Goal: Use online tool/utility: Utilize a website feature to perform a specific function

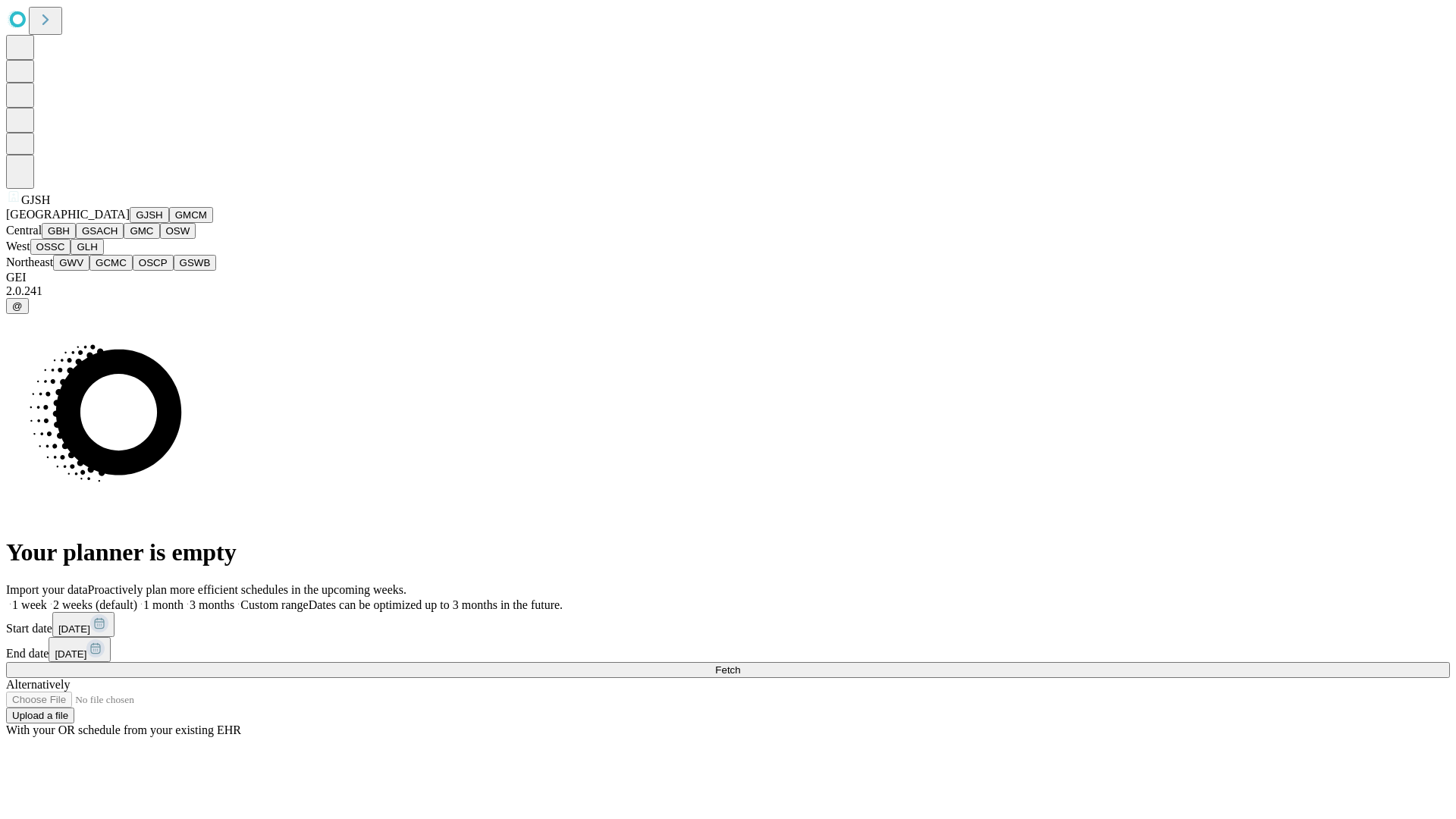
click at [130, 223] on button "GJSH" at bounding box center [150, 215] width 40 height 16
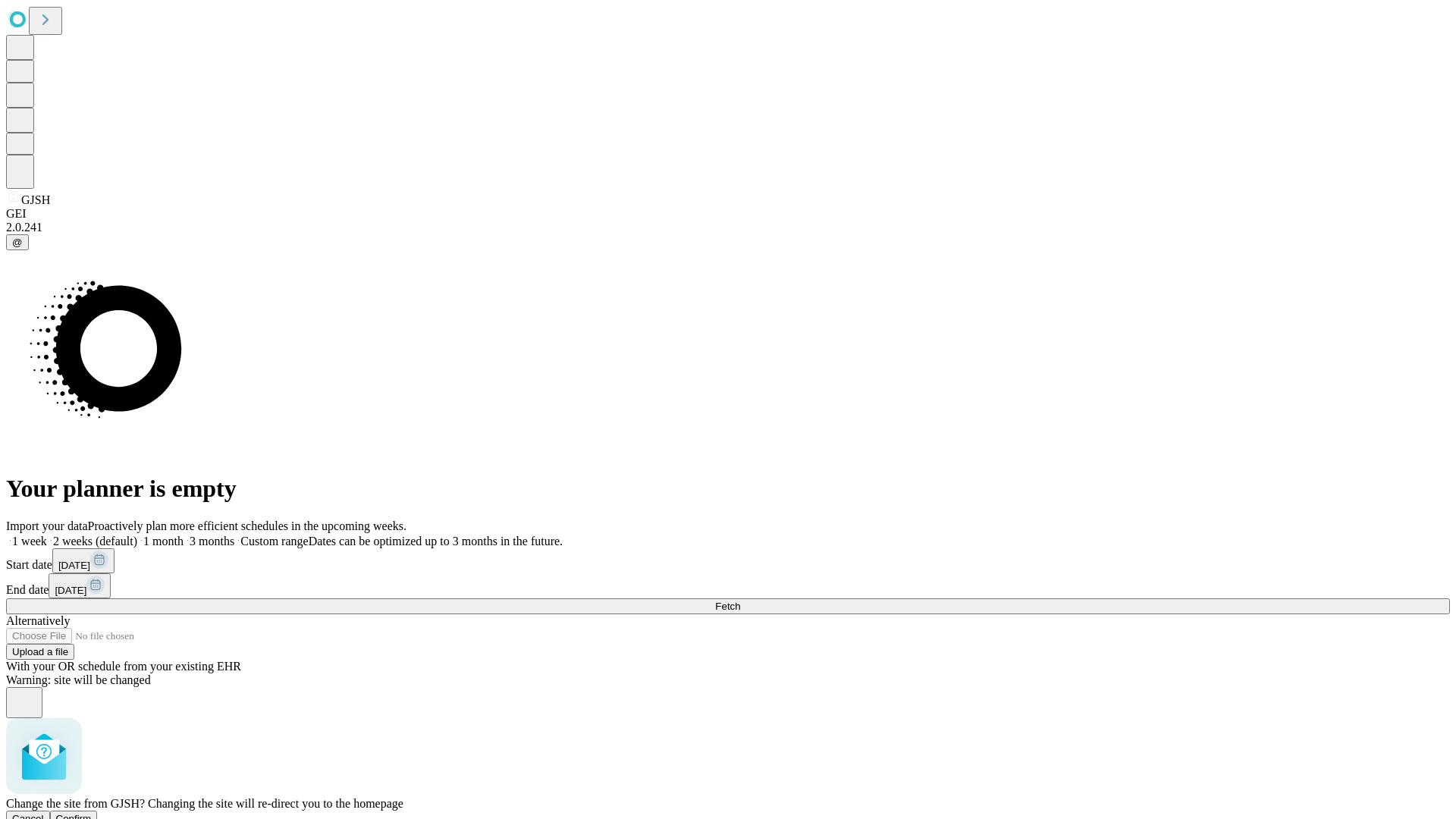
click at [92, 813] on span "Confirm" at bounding box center [73, 818] width 36 height 11
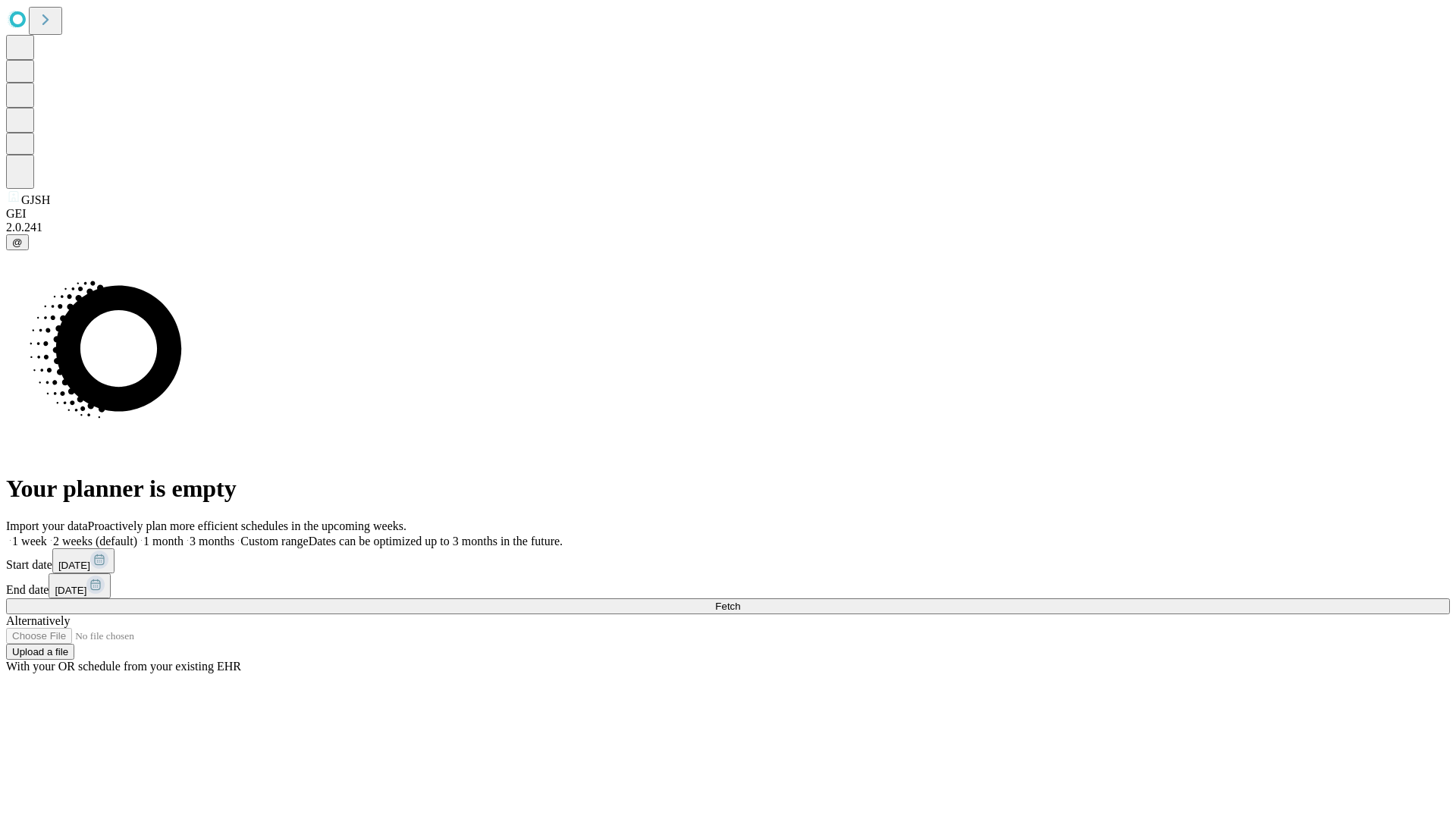
click at [183, 535] on label "1 month" at bounding box center [160, 541] width 47 height 13
click at [740, 600] on span "Fetch" at bounding box center [727, 606] width 25 height 11
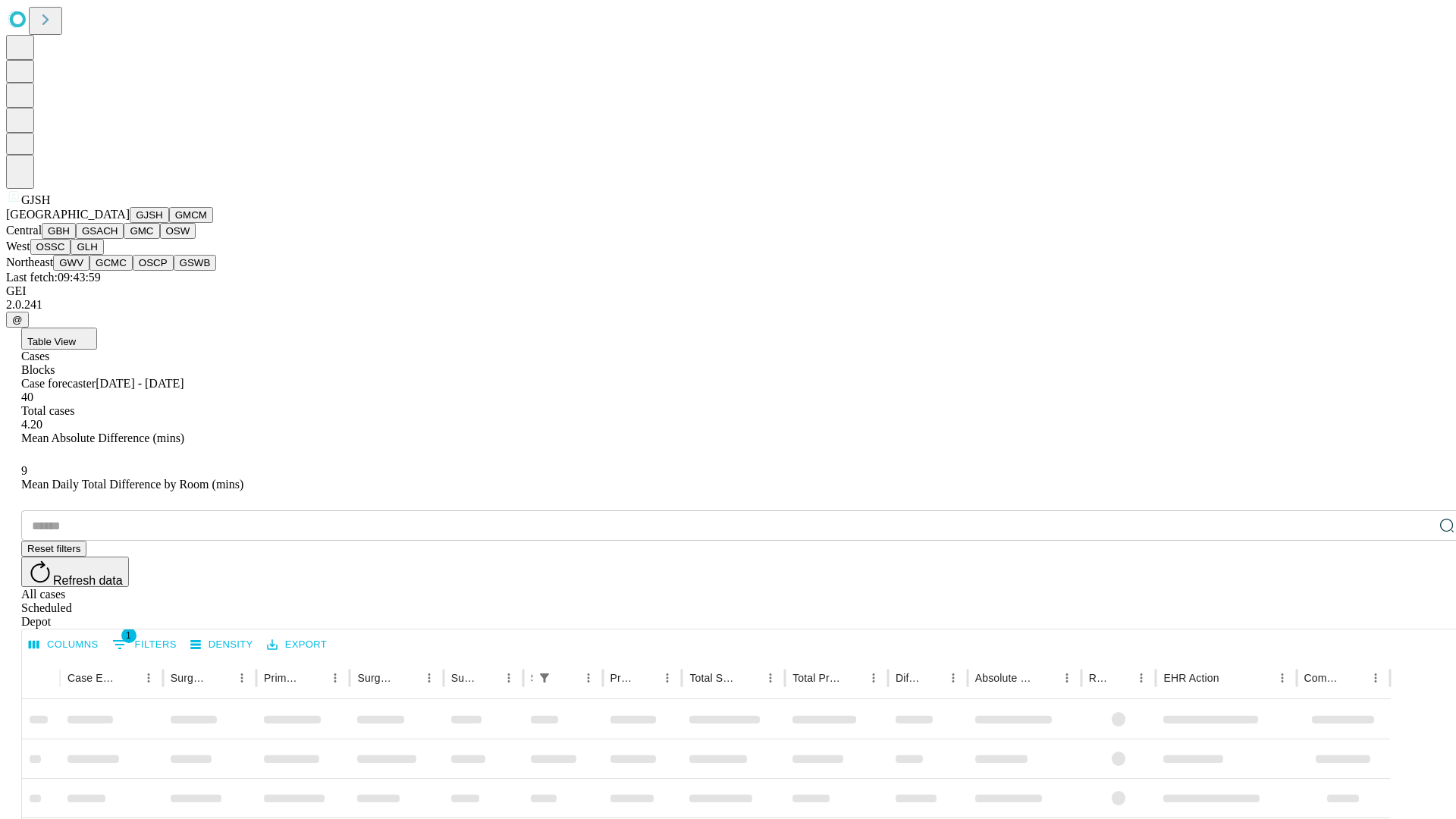
click at [169, 223] on button "GMCM" at bounding box center [191, 215] width 44 height 16
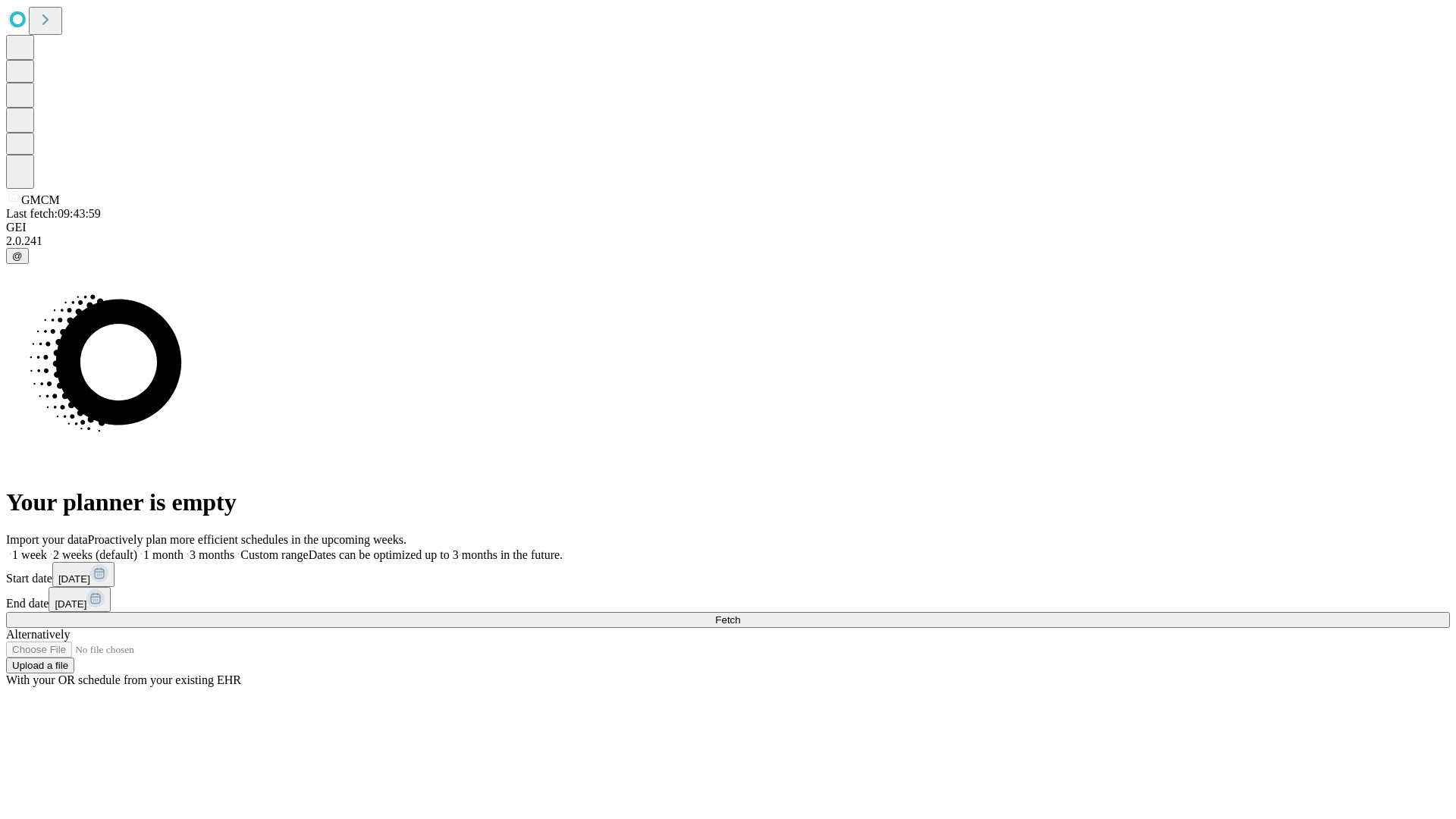
click at [740, 614] on span "Fetch" at bounding box center [727, 620] width 25 height 11
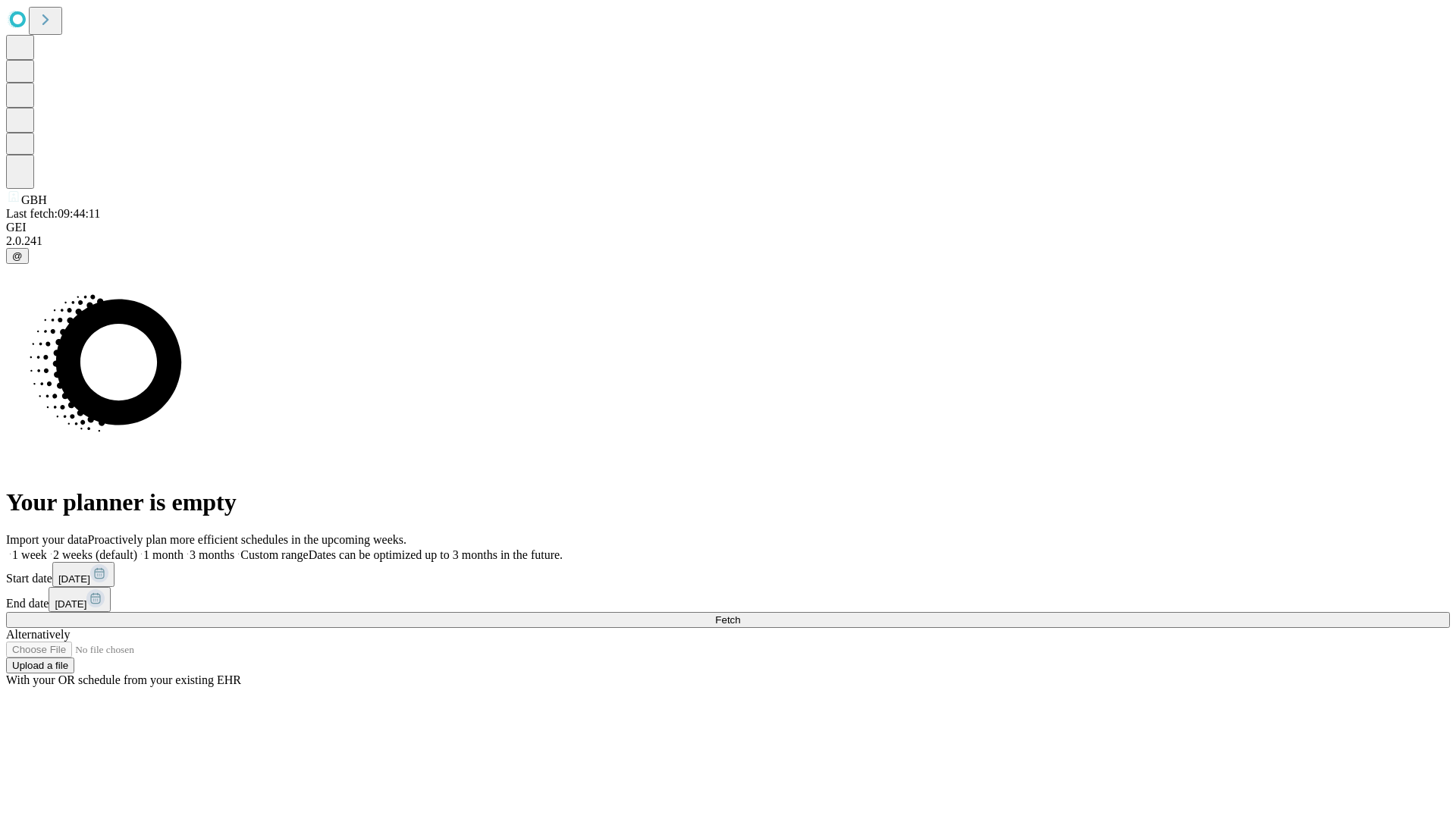
click at [183, 549] on label "1 month" at bounding box center [160, 555] width 47 height 13
click at [740, 614] on span "Fetch" at bounding box center [727, 620] width 25 height 11
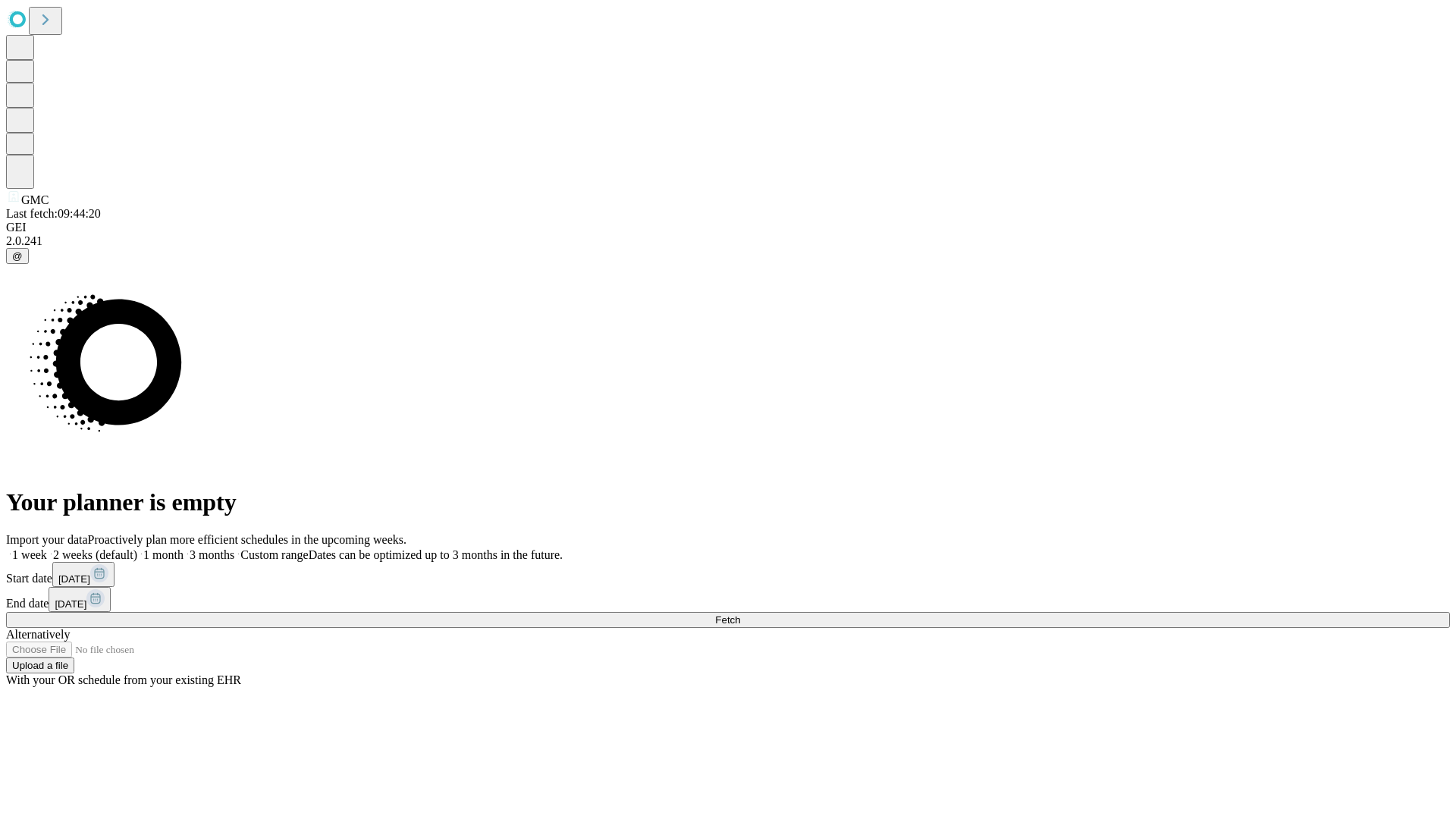
click at [183, 549] on label "1 month" at bounding box center [160, 555] width 47 height 13
click at [740, 614] on span "Fetch" at bounding box center [727, 620] width 25 height 11
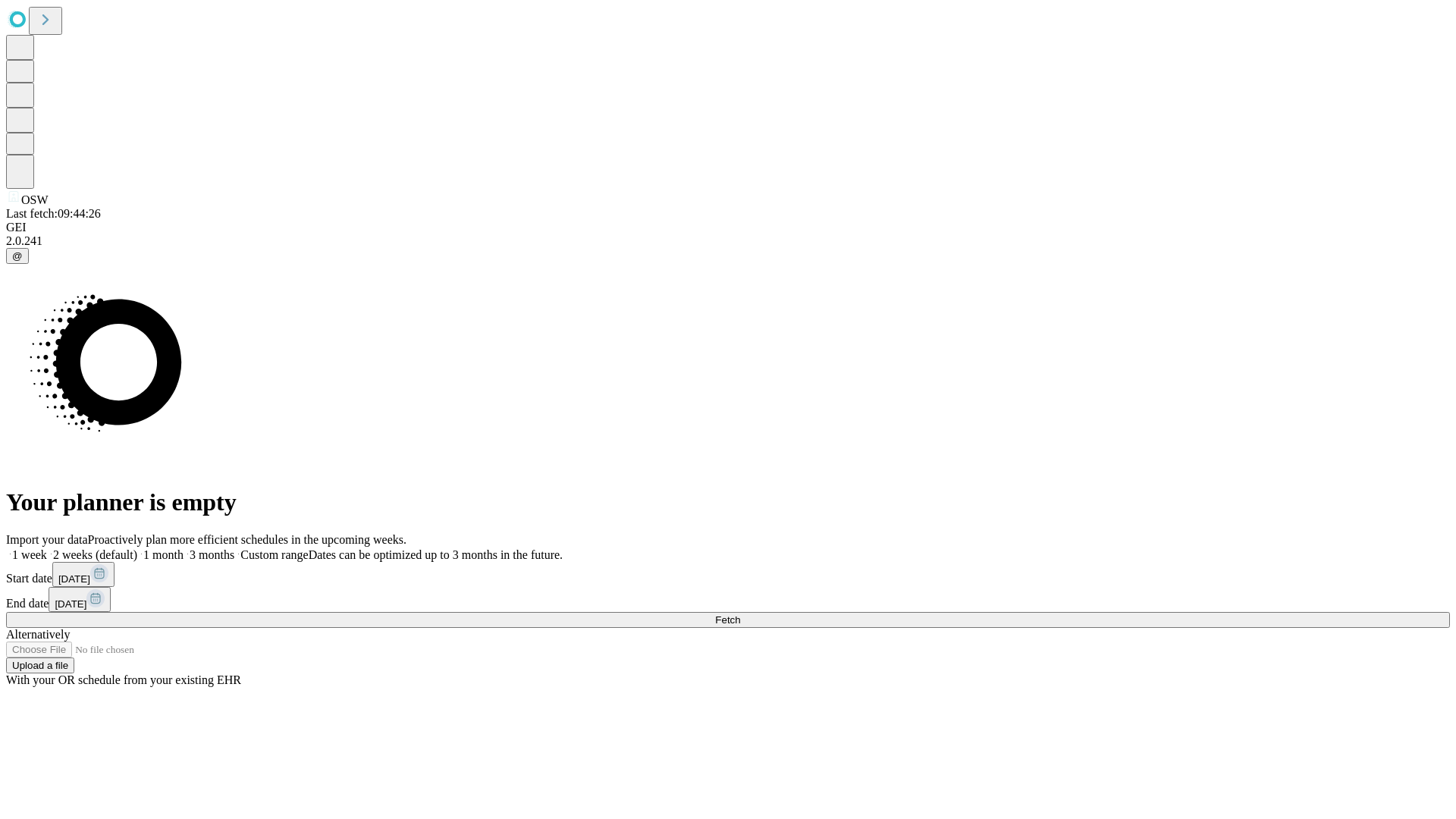
click at [183, 549] on label "1 month" at bounding box center [160, 555] width 47 height 13
click at [740, 614] on span "Fetch" at bounding box center [727, 620] width 25 height 11
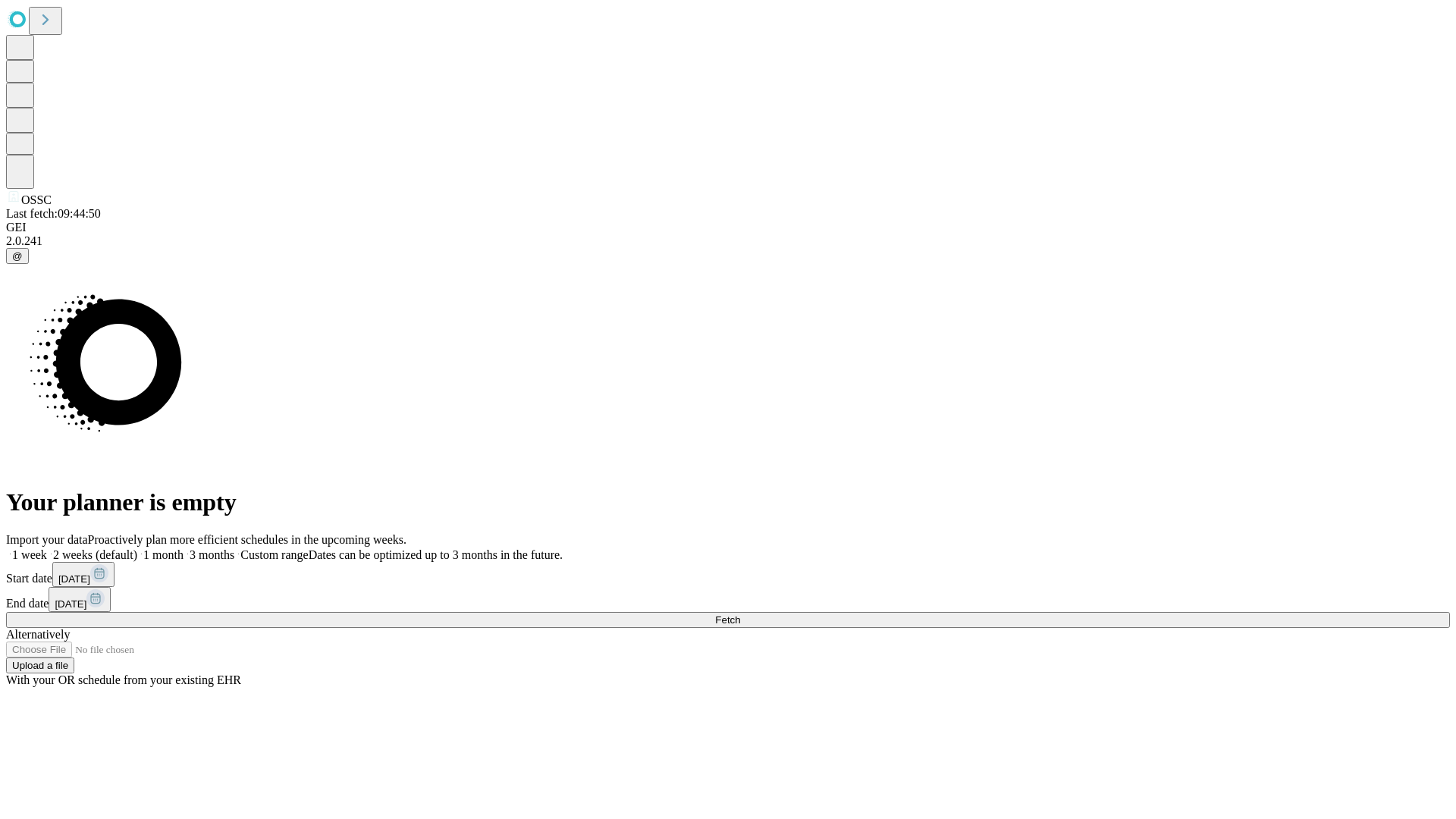
click at [183, 549] on label "1 month" at bounding box center [160, 555] width 47 height 13
click at [740, 614] on span "Fetch" at bounding box center [727, 620] width 25 height 11
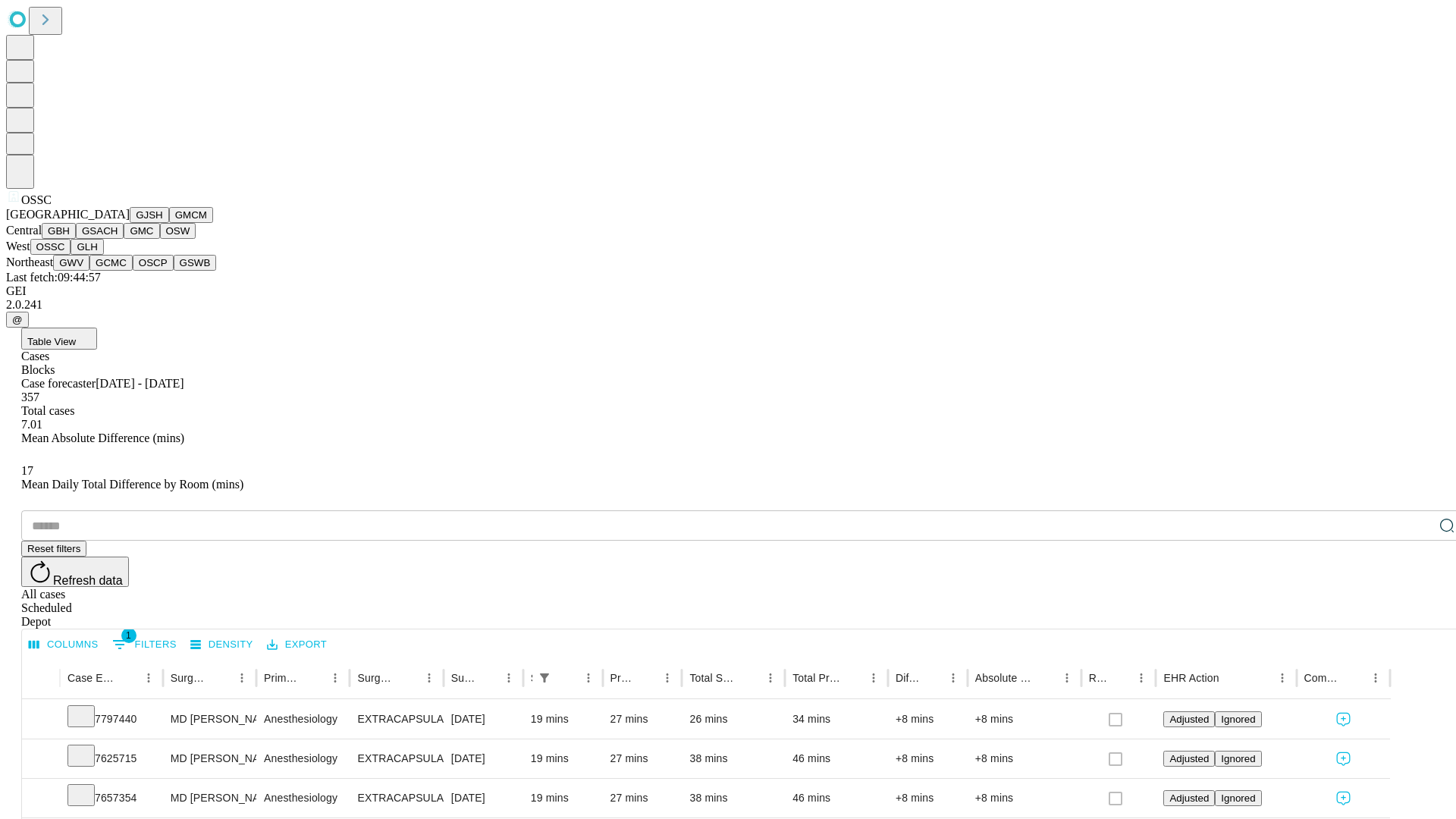
click at [103, 255] on button "GLH" at bounding box center [86, 247] width 33 height 16
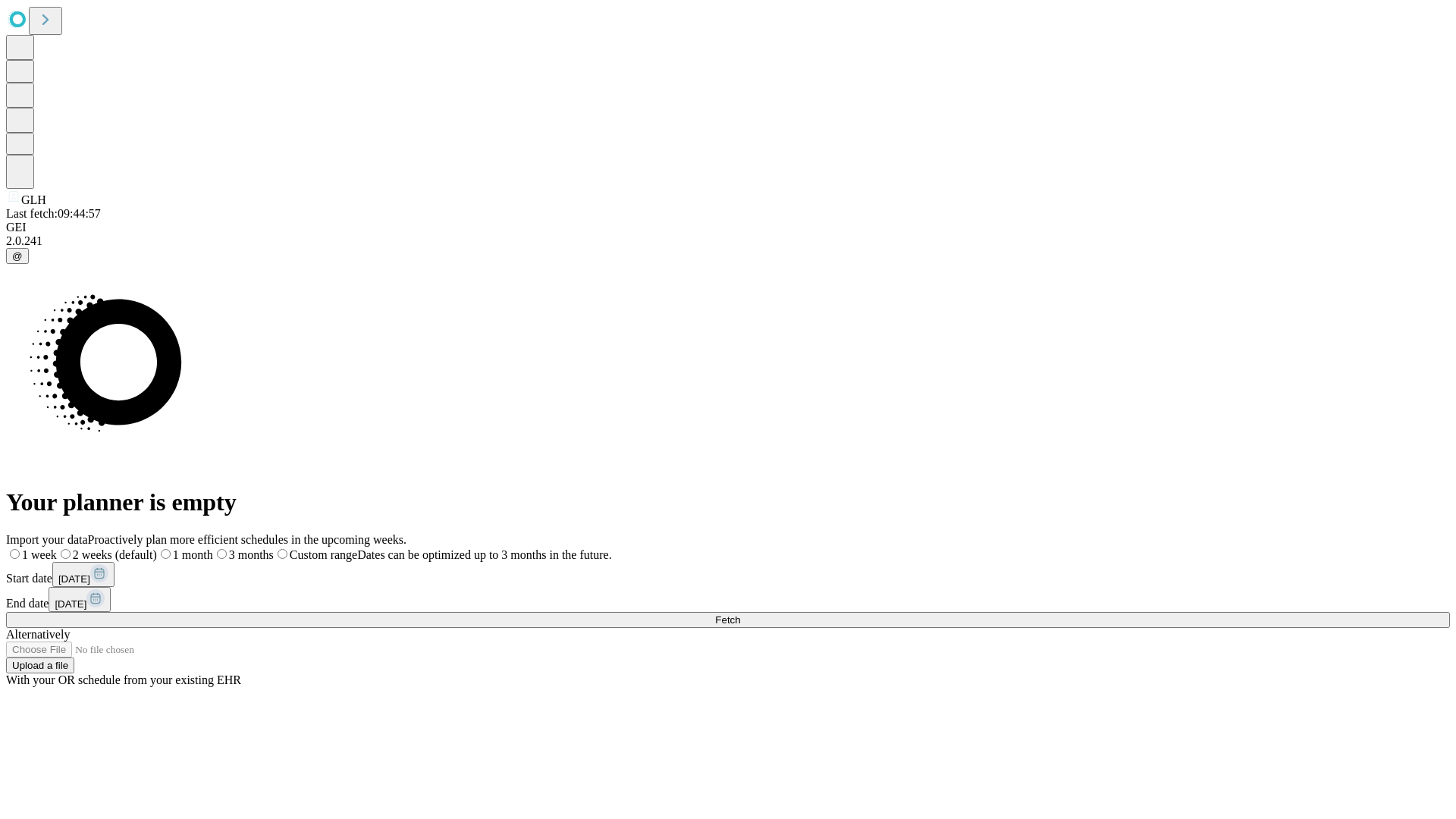
click at [740, 614] on span "Fetch" at bounding box center [727, 620] width 25 height 11
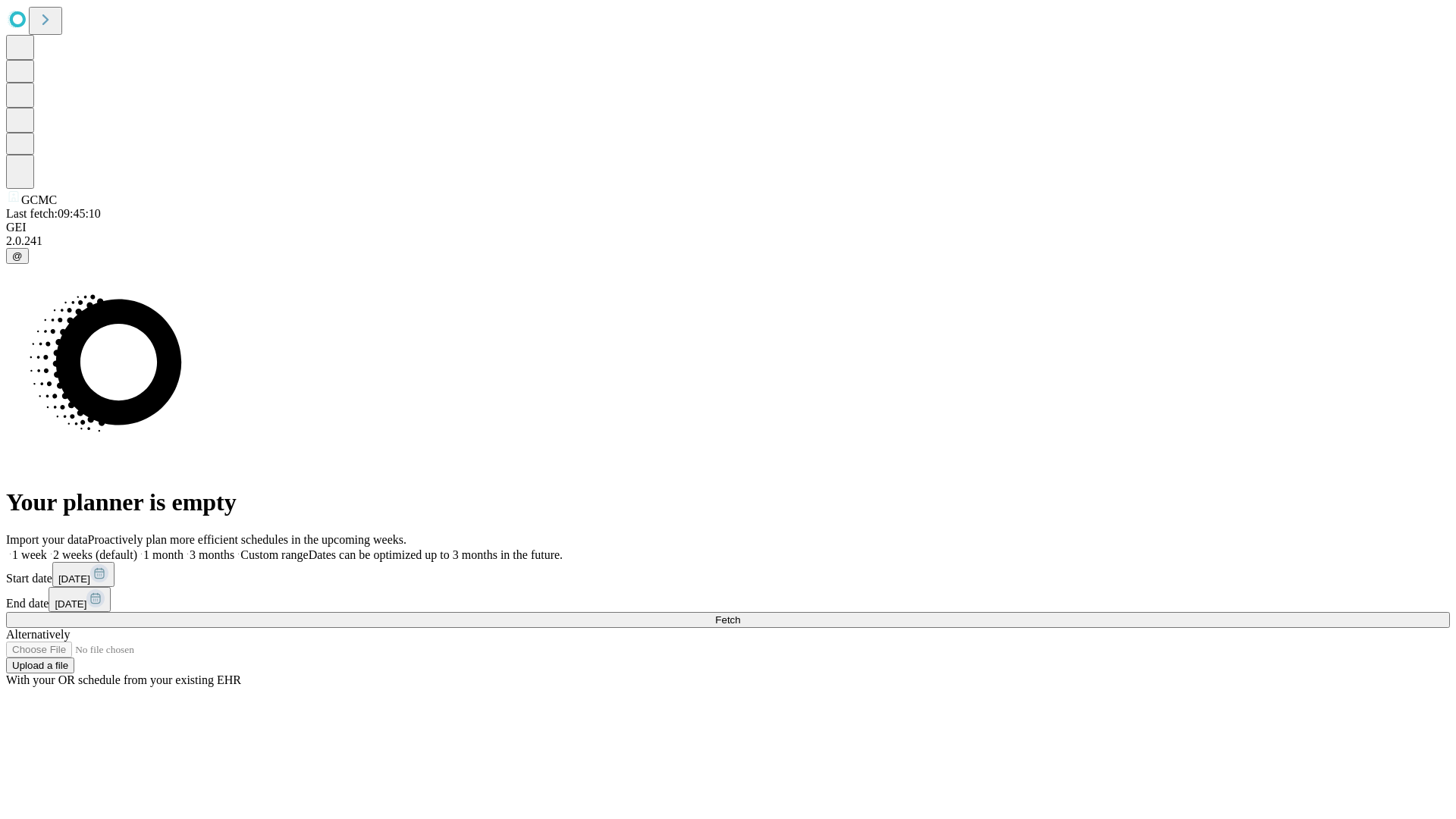
click at [183, 549] on label "1 month" at bounding box center [160, 555] width 47 height 13
click at [740, 614] on span "Fetch" at bounding box center [727, 620] width 25 height 11
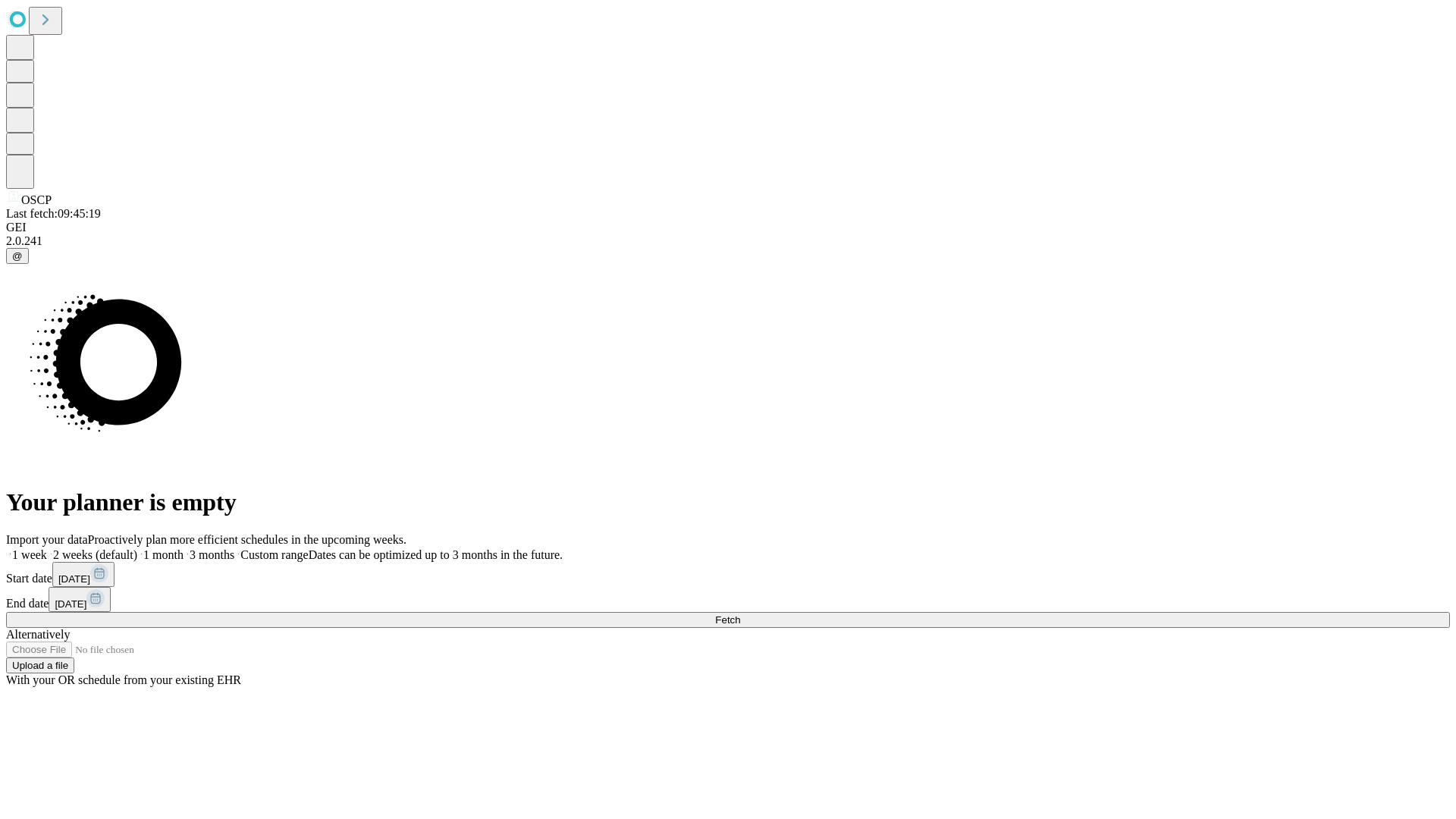
click at [183, 549] on label "1 month" at bounding box center [160, 555] width 47 height 13
click at [740, 614] on span "Fetch" at bounding box center [727, 620] width 25 height 11
